Goal: Find specific page/section: Find specific page/section

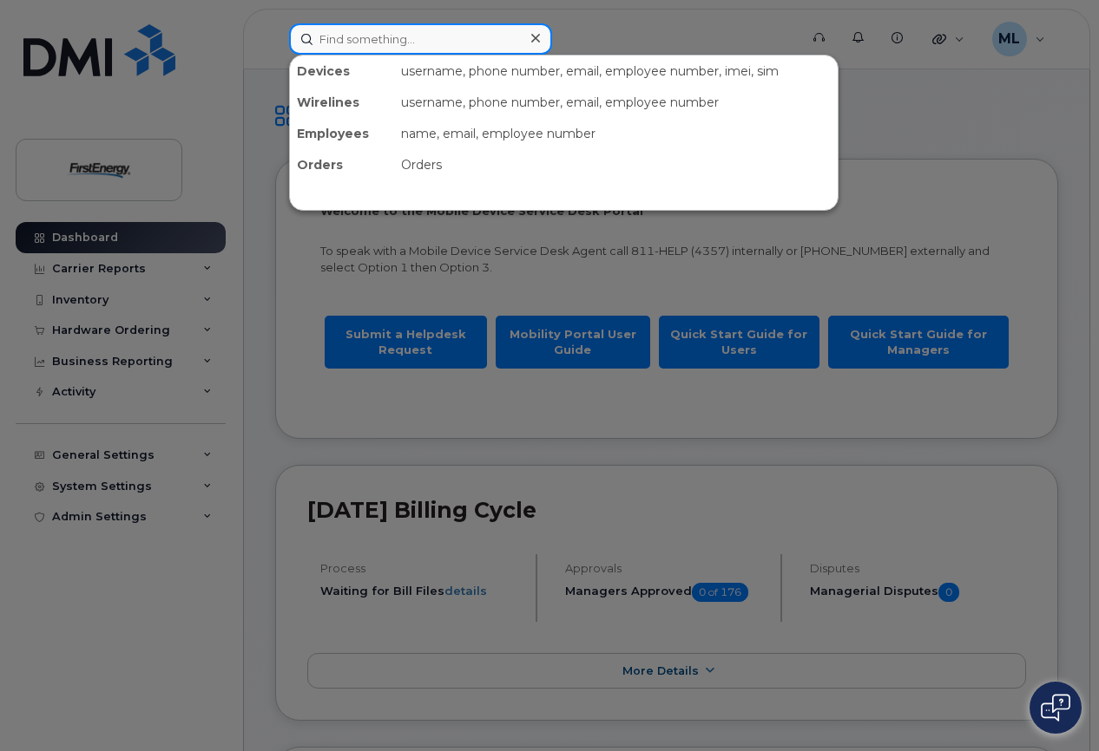
click at [378, 30] on input at bounding box center [420, 38] width 263 height 31
paste input "7246746527"
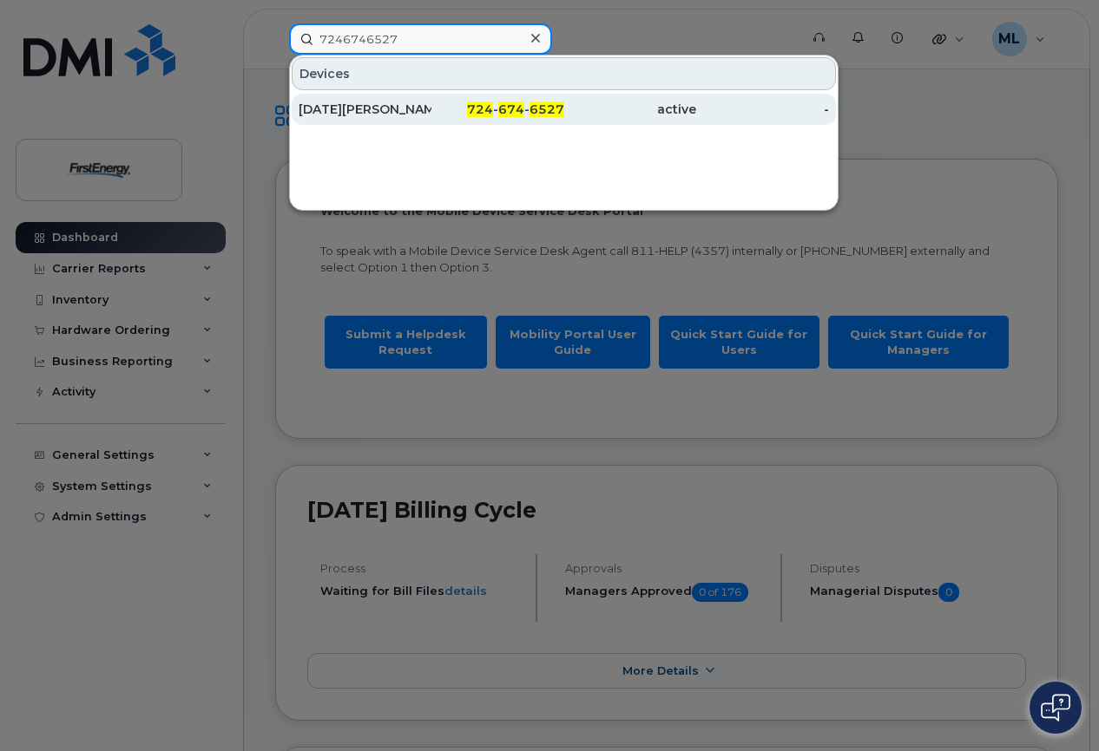
type input "7246746527"
click at [400, 108] on div "NOEL F FRYMOYER" at bounding box center [364, 109] width 133 height 17
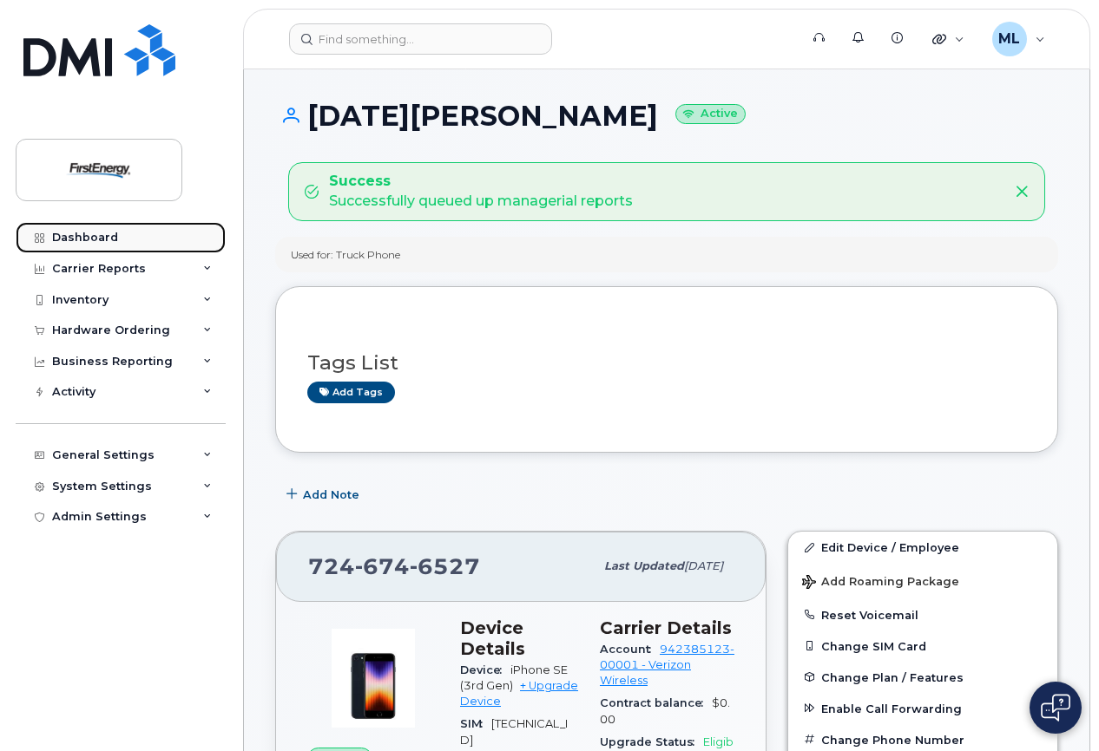
click at [91, 235] on div "Dashboard" at bounding box center [85, 238] width 66 height 14
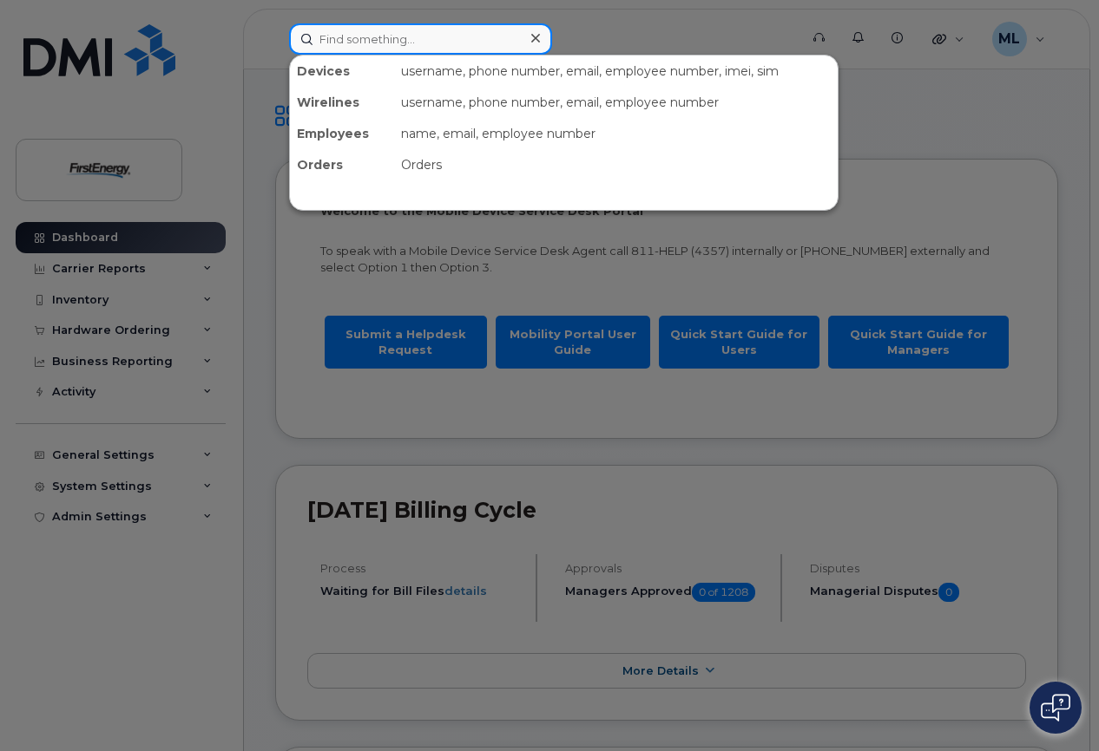
click at [368, 37] on input at bounding box center [420, 38] width 263 height 31
paste input "7245624374"
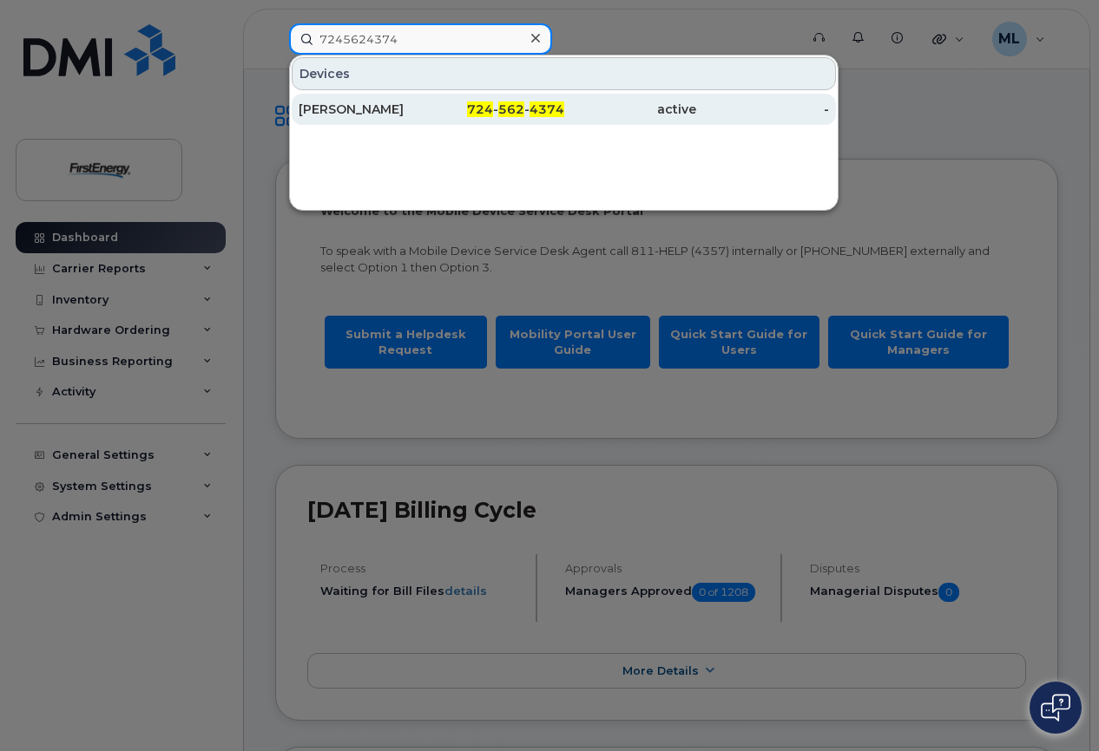
type input "7245624374"
click at [363, 107] on div "[PERSON_NAME]" at bounding box center [364, 109] width 133 height 17
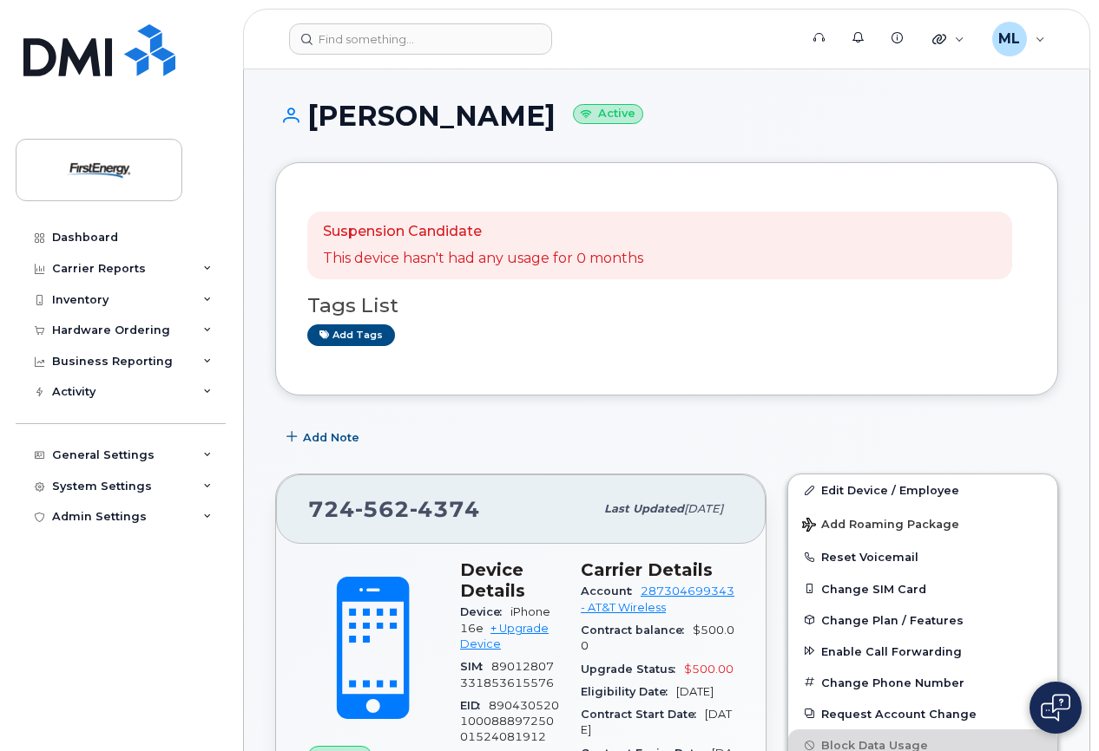
click at [560, 695] on div "EID 89043052010008889725001524081912" at bounding box center [510, 722] width 100 height 55
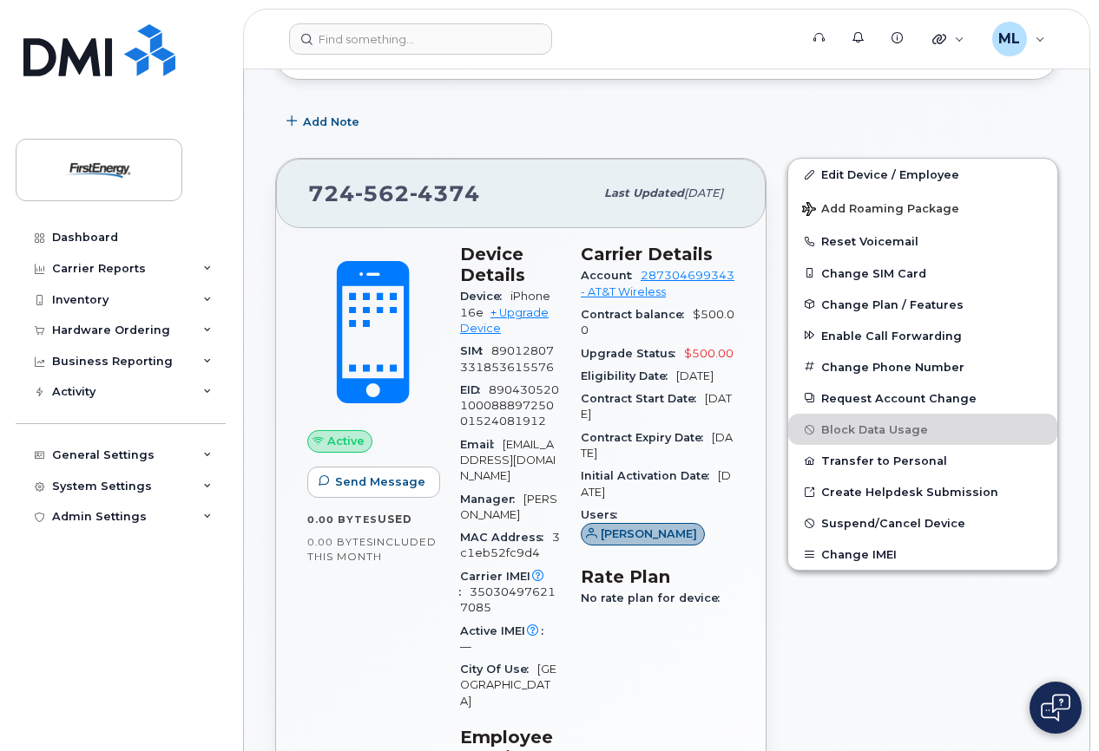
scroll to position [347, 0]
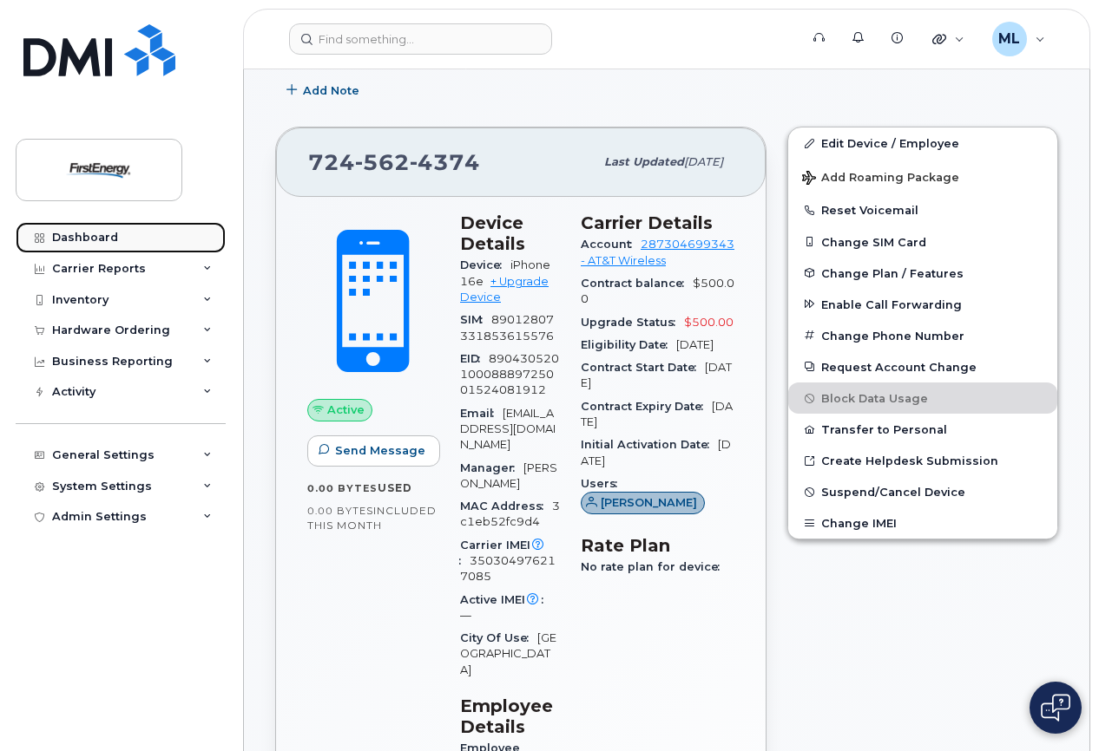
click at [79, 229] on link "Dashboard" at bounding box center [121, 237] width 210 height 31
